Goal: Obtain resource: Obtain resource

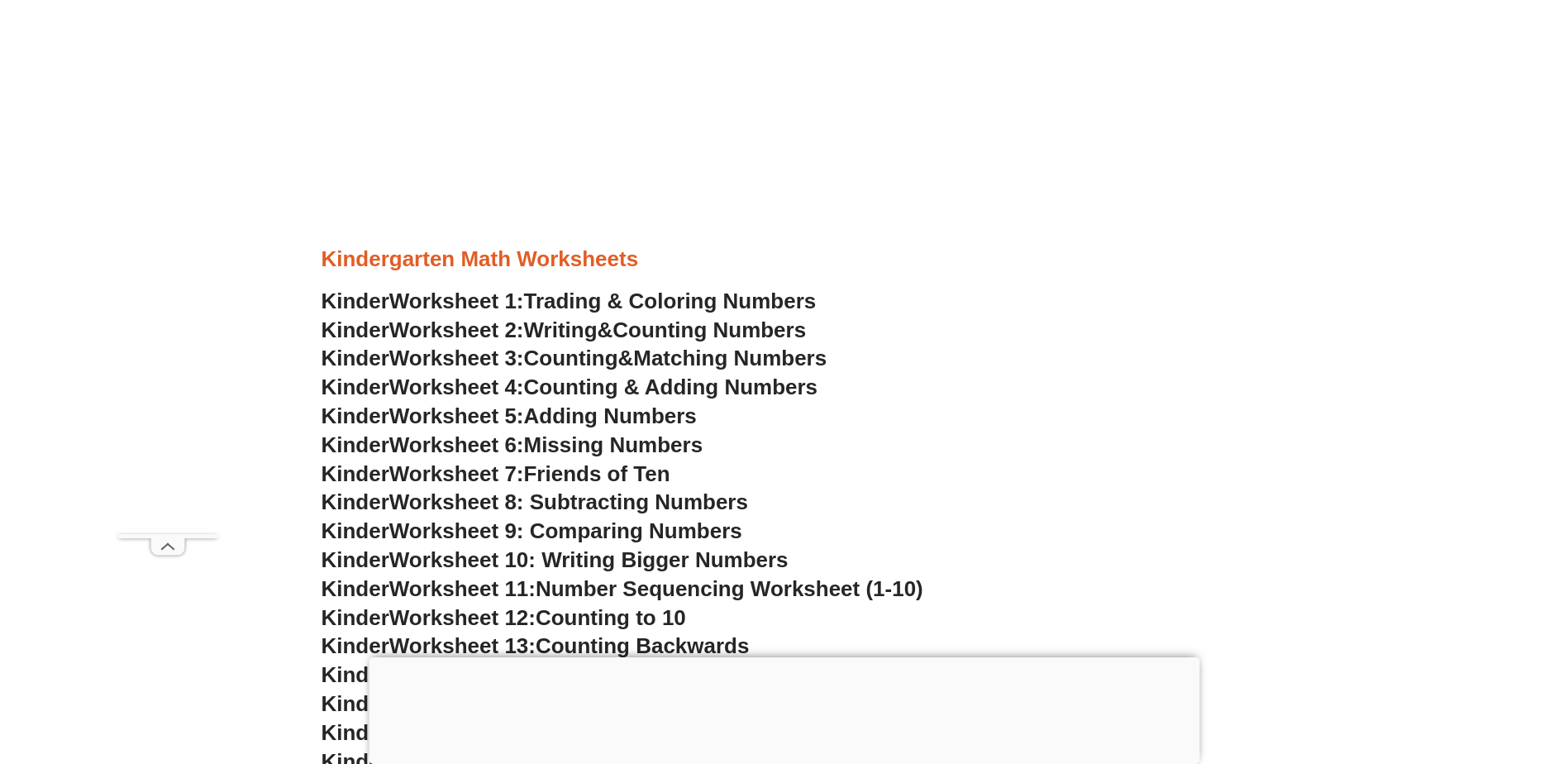
scroll to position [744, 0]
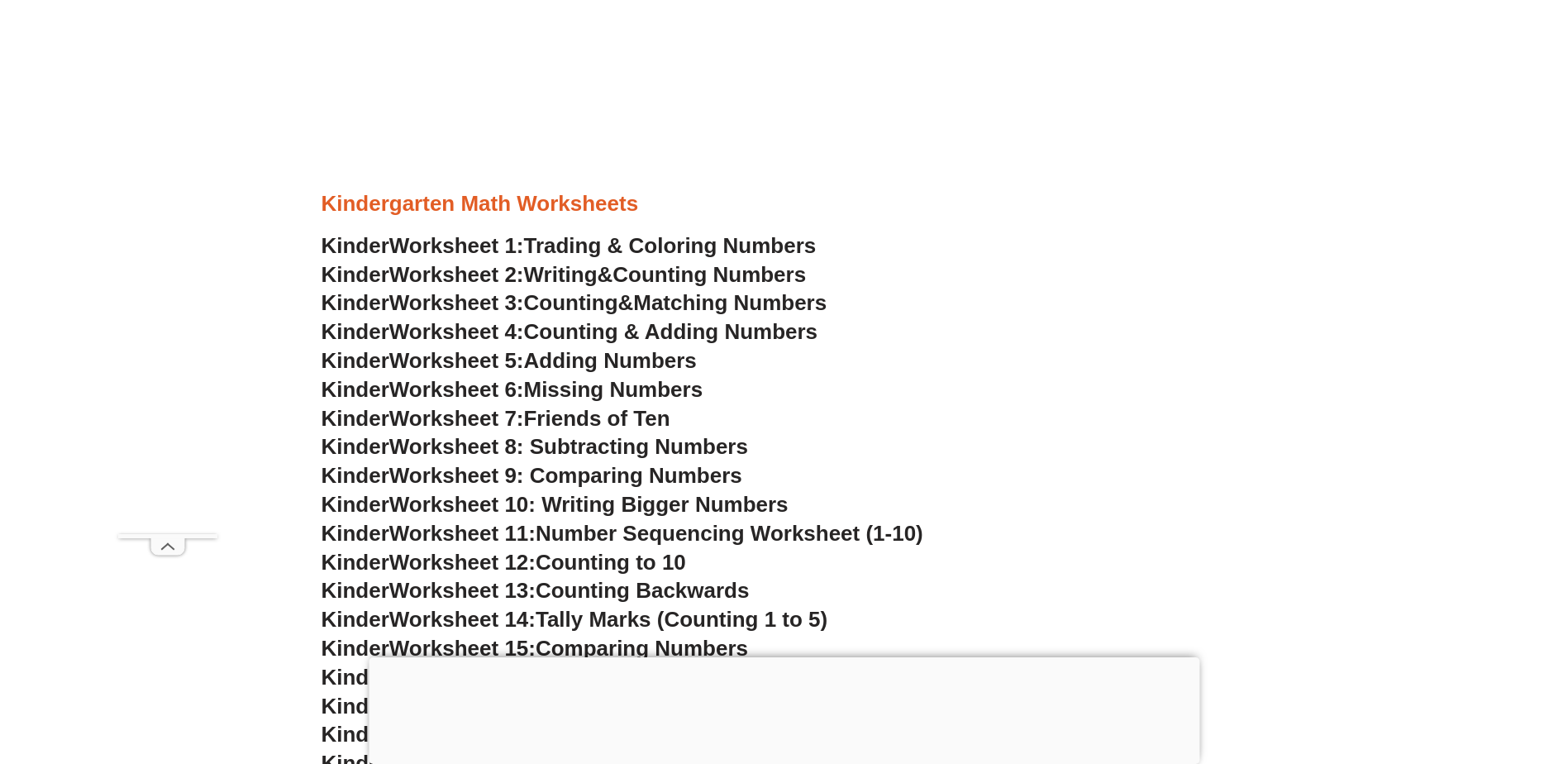
click at [603, 336] on span "Counting & Adding Numbers" at bounding box center [671, 331] width 294 height 25
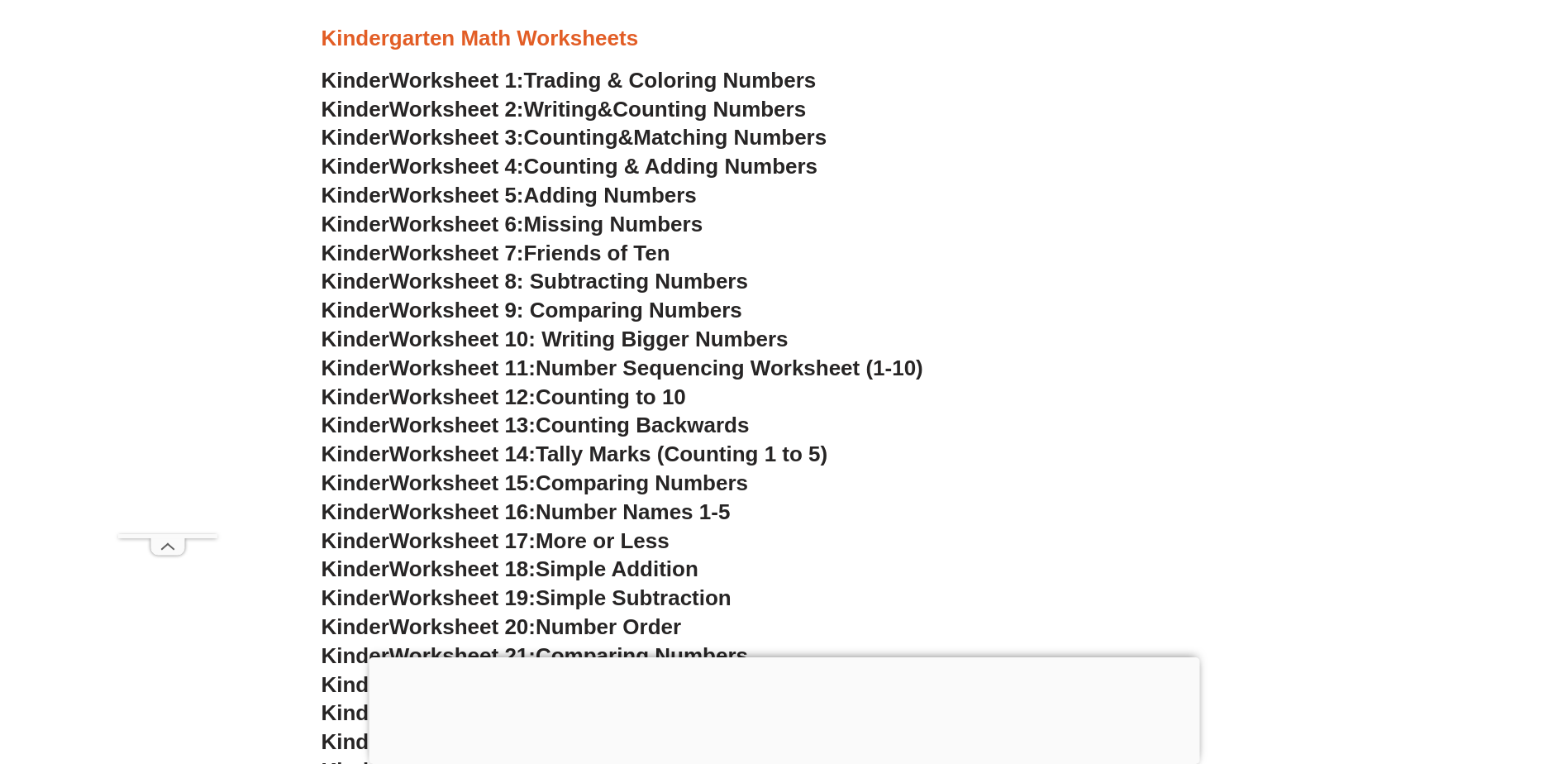
click at [497, 429] on span "Worksheet 13:" at bounding box center [463, 424] width 146 height 25
click at [522, 426] on span "Worksheet 13:" at bounding box center [463, 424] width 146 height 25
click at [523, 427] on span "Worksheet 13:" at bounding box center [463, 424] width 146 height 25
drag, startPoint x: 523, startPoint y: 427, endPoint x: 652, endPoint y: 425, distance: 129.0
click at [652, 425] on span "Counting Backwards" at bounding box center [642, 424] width 213 height 25
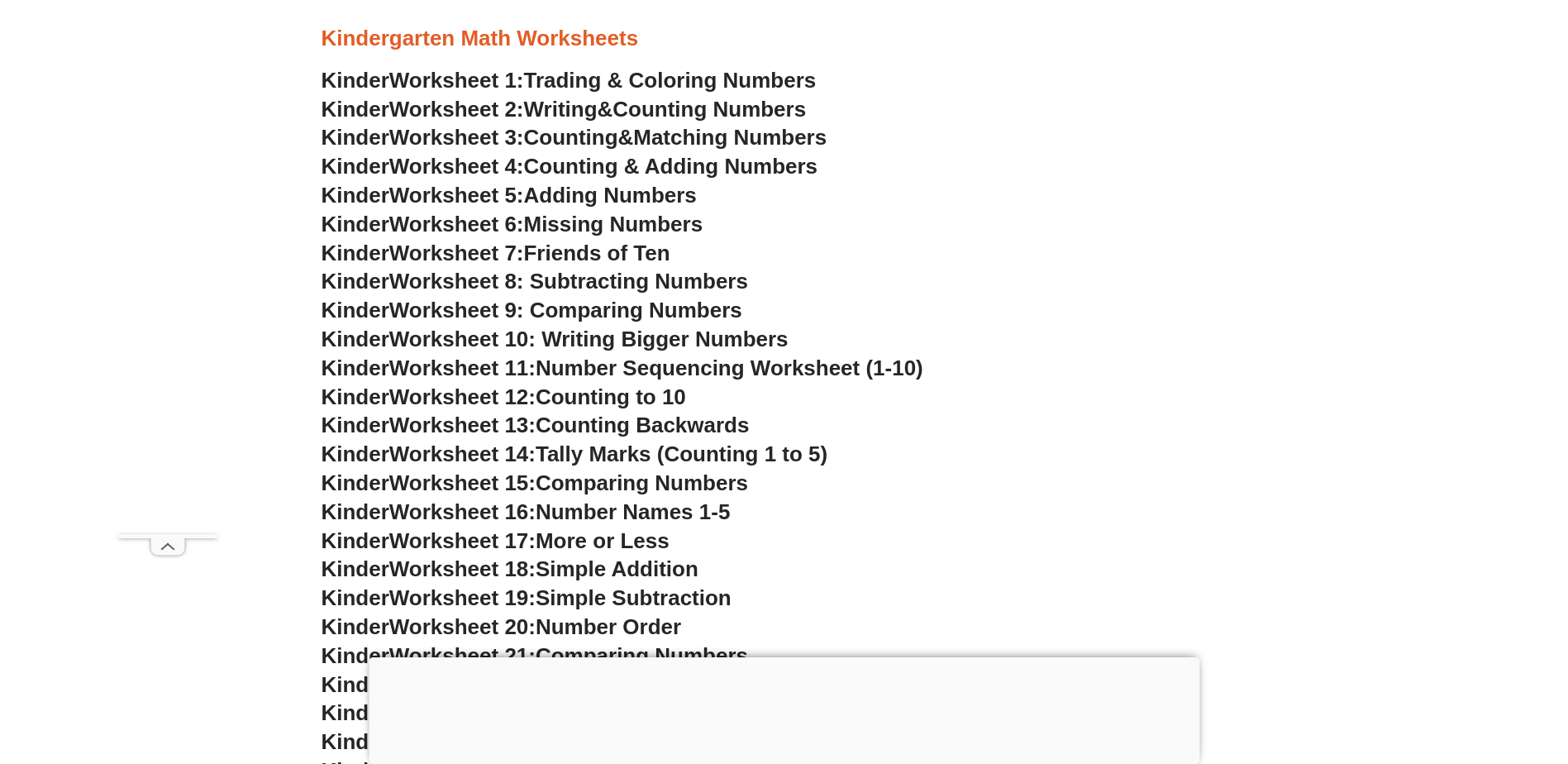
click at [611, 449] on span "Tally Marks (Counting 1 to 5)" at bounding box center [682, 453] width 292 height 25
click at [466, 316] on span "Worksheet 9: Comparing Numbers" at bounding box center [566, 310] width 353 height 25
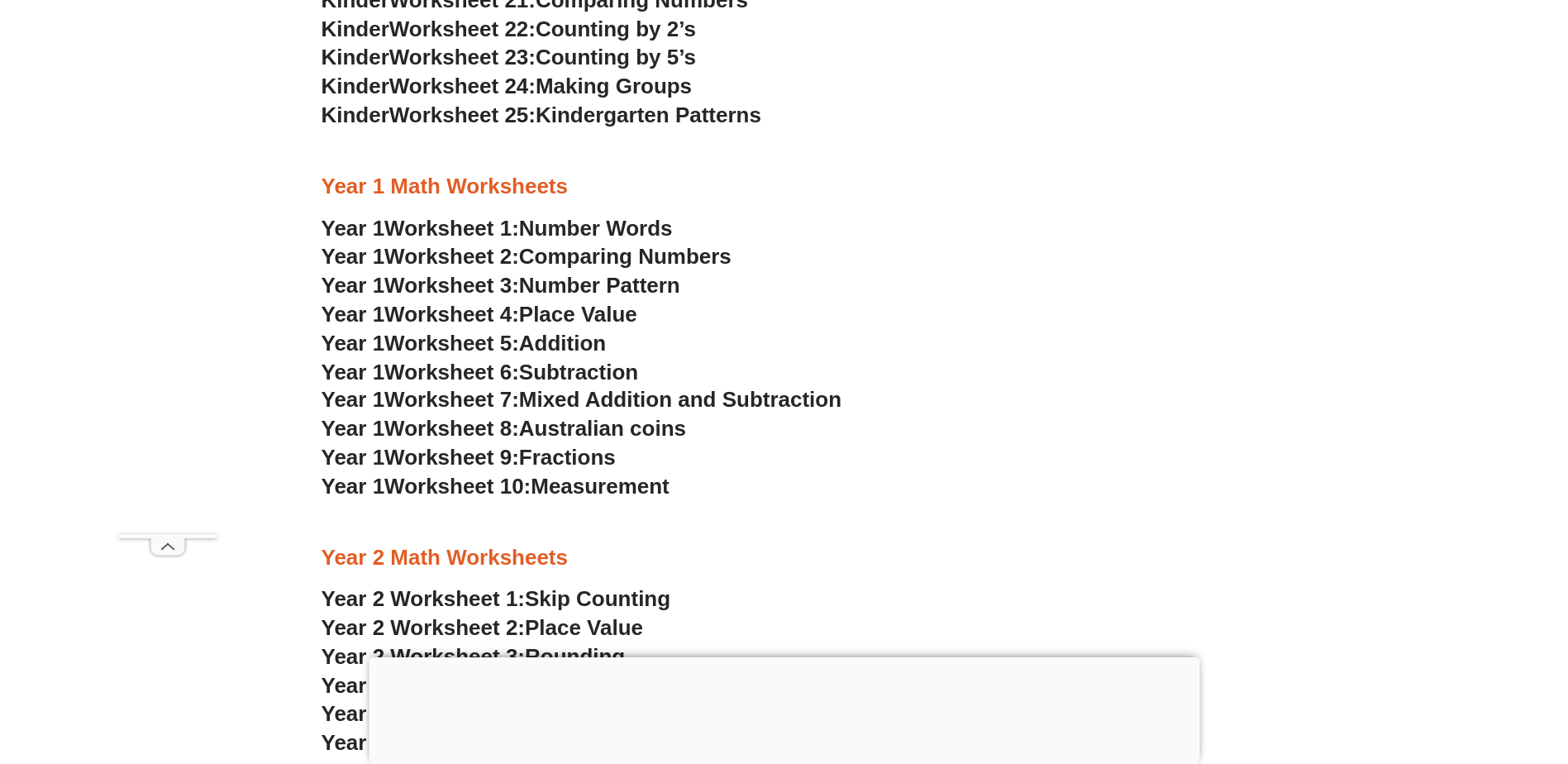
scroll to position [1571, 0]
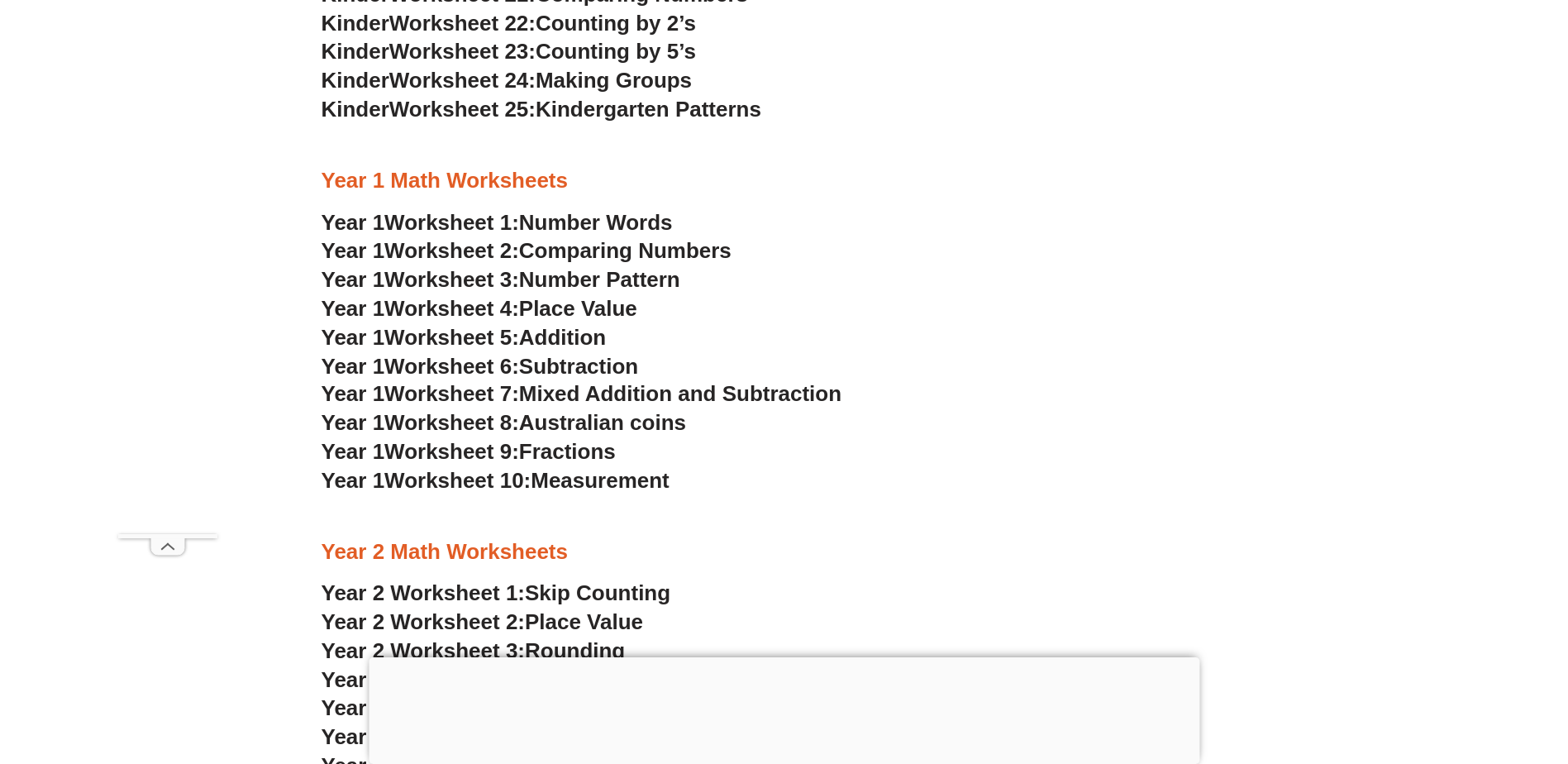
click at [596, 429] on span "Australian coins" at bounding box center [602, 421] width 167 height 25
click at [586, 393] on span "Mixed Addition and Subtraction" at bounding box center [680, 393] width 323 height 25
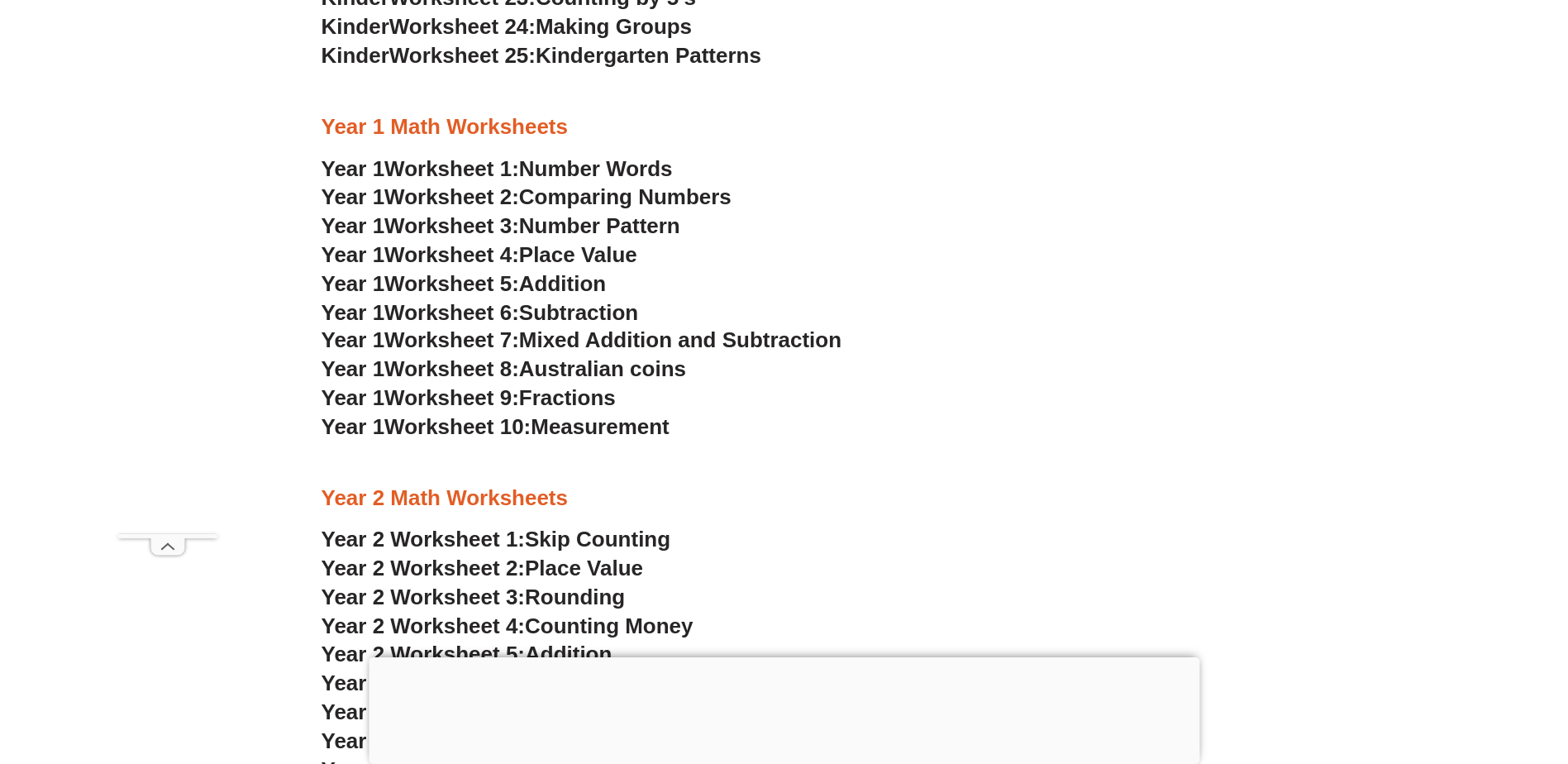
scroll to position [1653, 0]
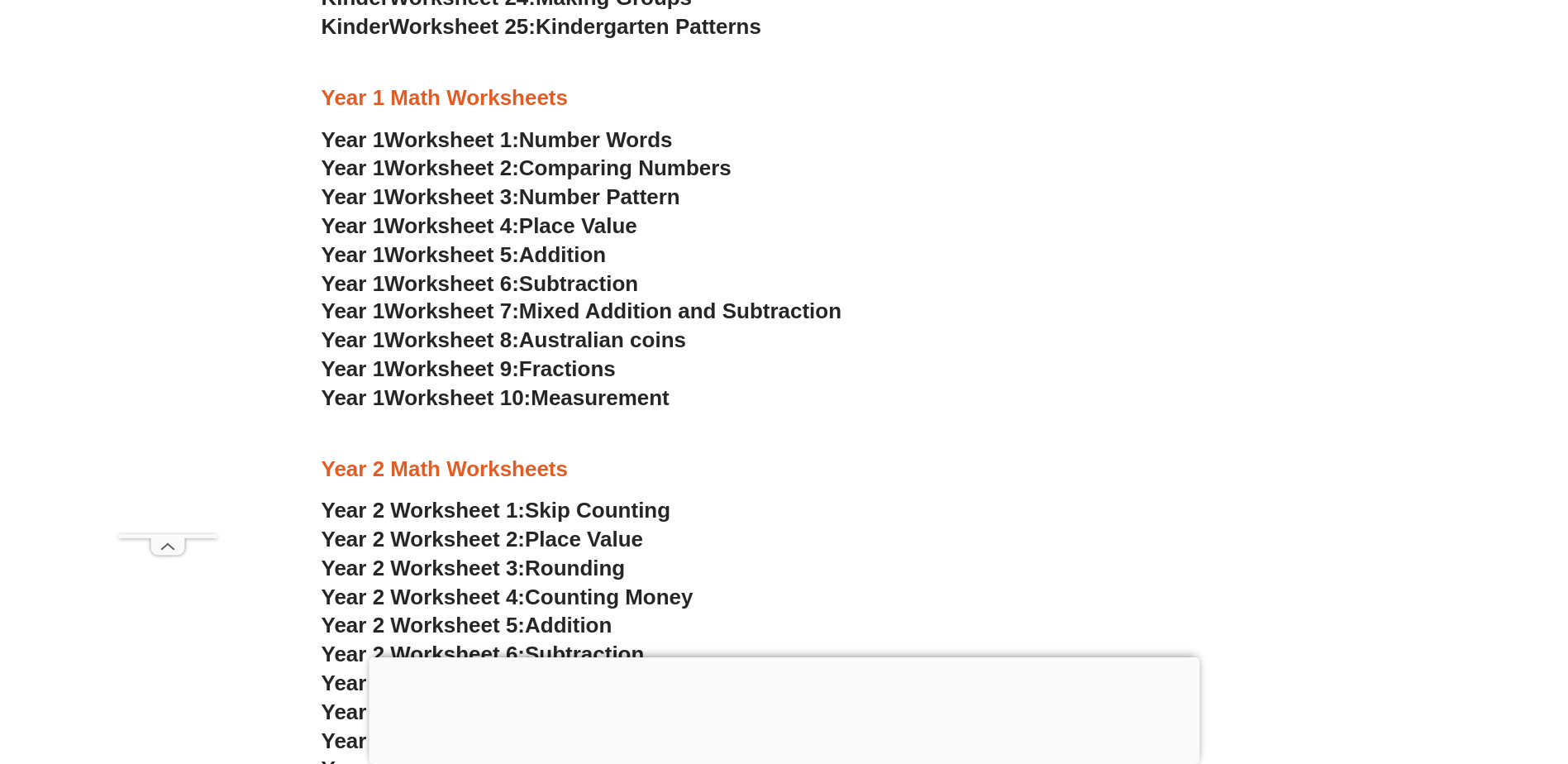
click at [586, 510] on span "Skip Counting" at bounding box center [597, 509] width 145 height 25
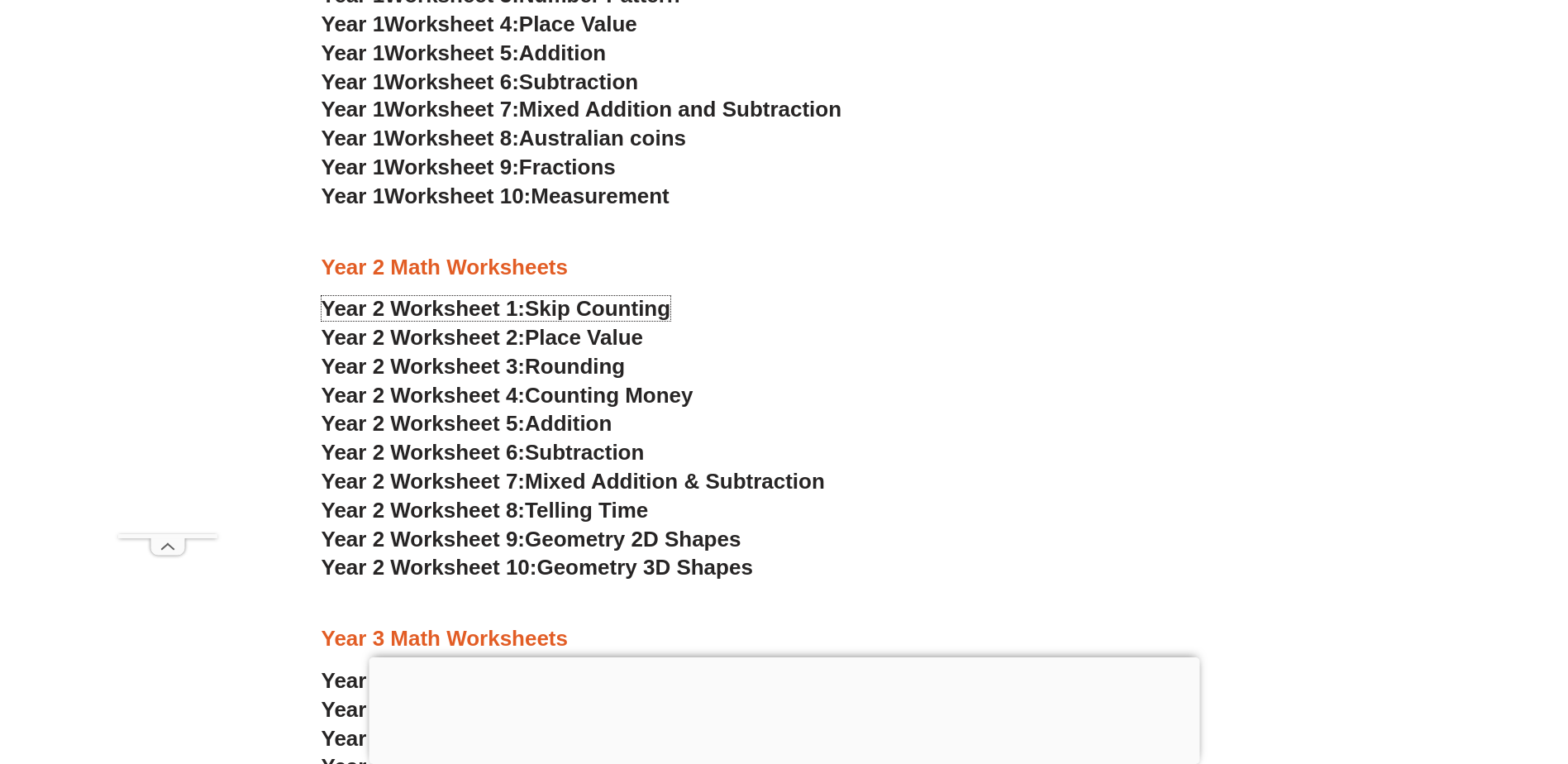
scroll to position [1902, 0]
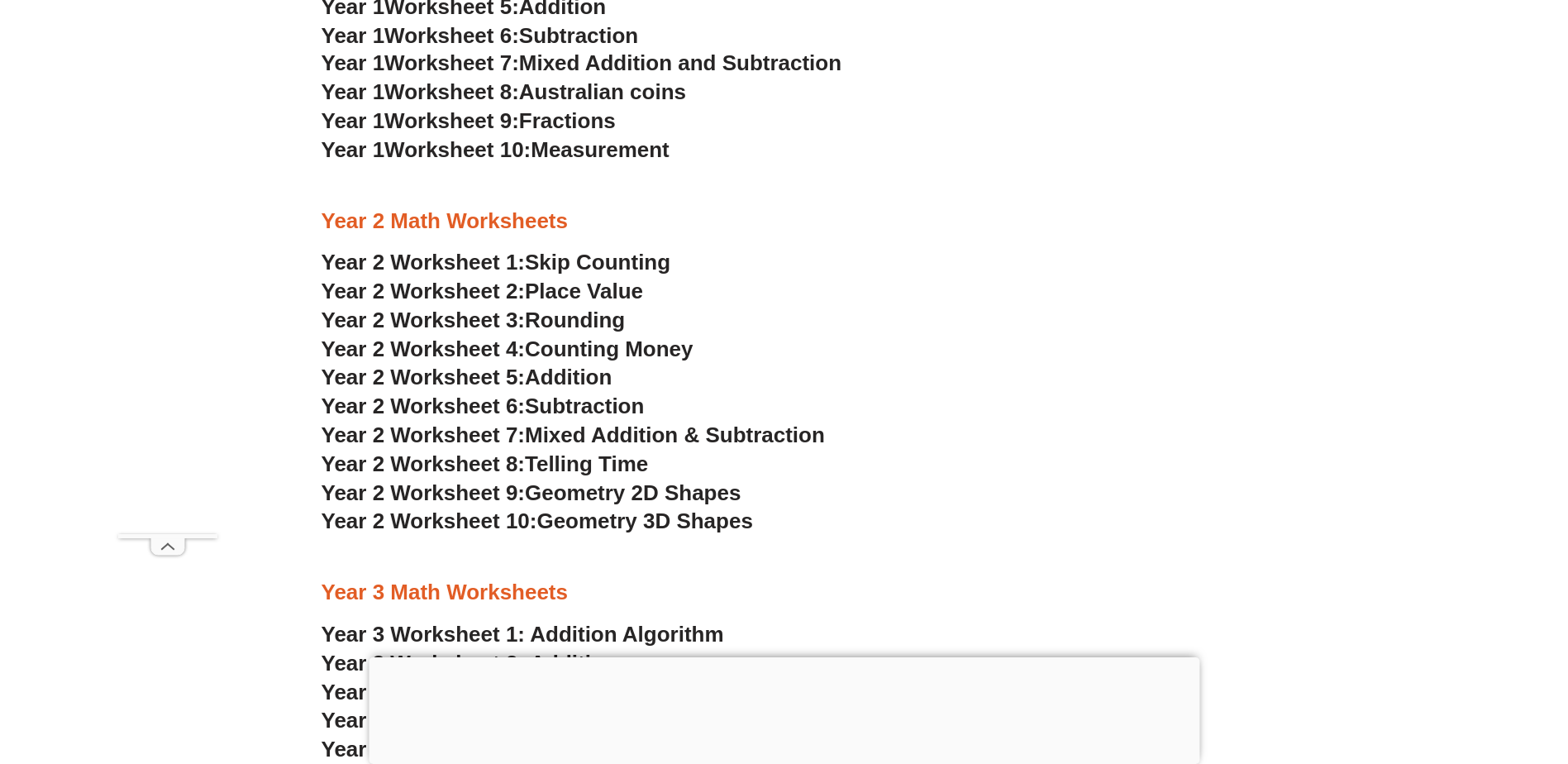
click at [598, 348] on span "Counting Money" at bounding box center [609, 348] width 169 height 25
click at [581, 468] on span "Telling Time" at bounding box center [586, 463] width 123 height 25
click at [613, 518] on span "Geometry 3D Shapes" at bounding box center [644, 520] width 216 height 25
click at [609, 492] on span "Geometry 2D Shapes" at bounding box center [633, 493] width 216 height 25
click at [590, 514] on span "Geometry 3D Shapes" at bounding box center [644, 520] width 216 height 25
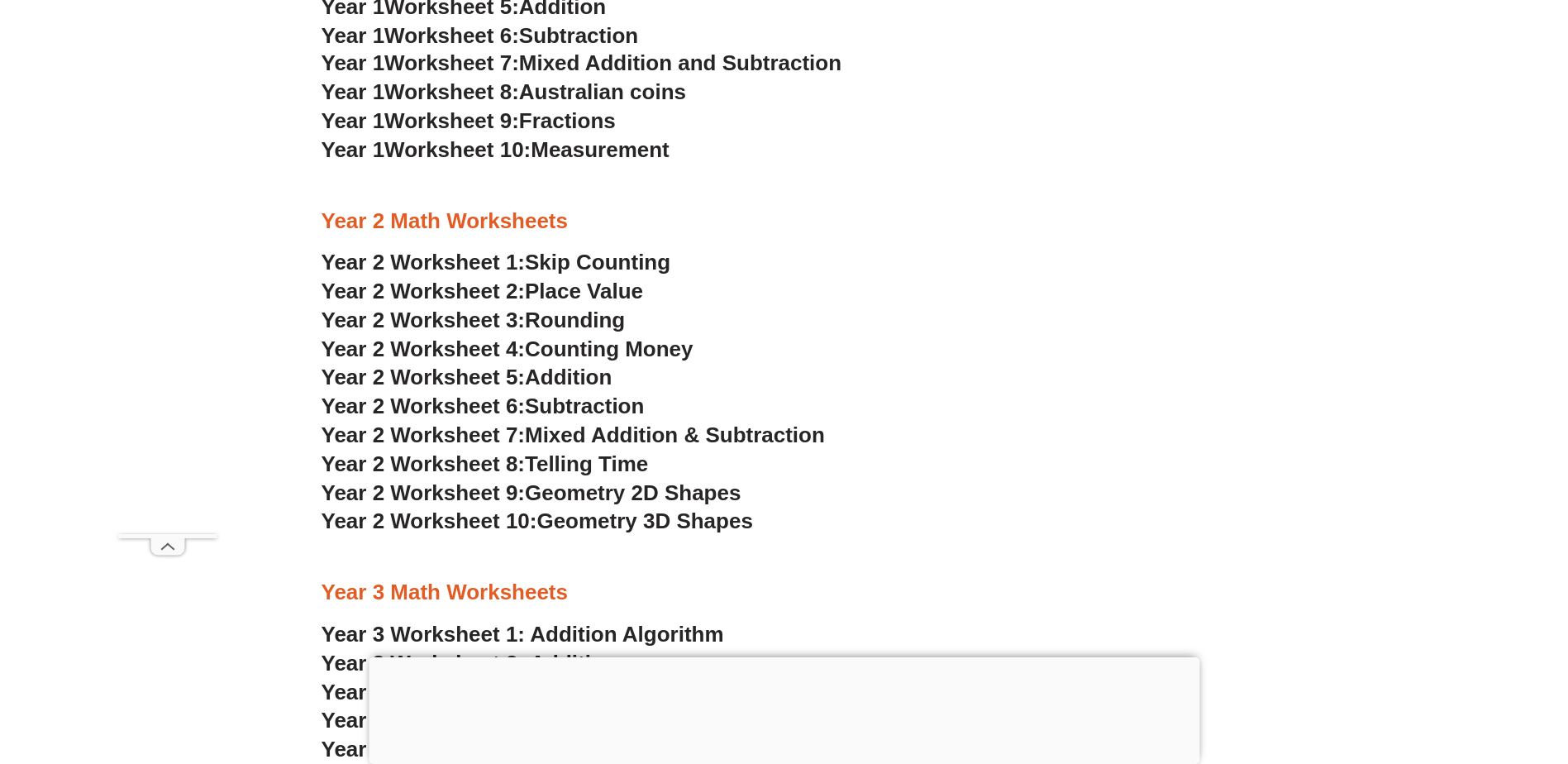
click at [655, 496] on span "Geometry 2D Shapes" at bounding box center [633, 493] width 216 height 25
